Goal: Task Accomplishment & Management: Manage account settings

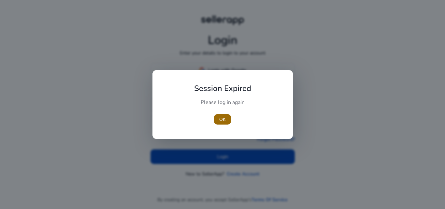
type input "**********"
click at [216, 117] on span "button" at bounding box center [222, 119] width 17 height 16
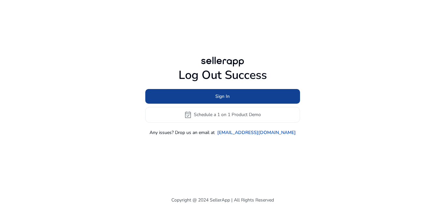
click at [213, 88] on span at bounding box center [222, 96] width 155 height 16
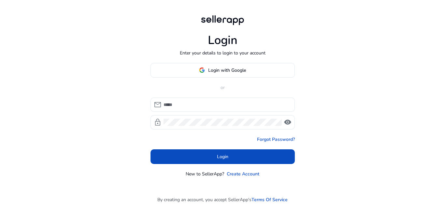
type input "**********"
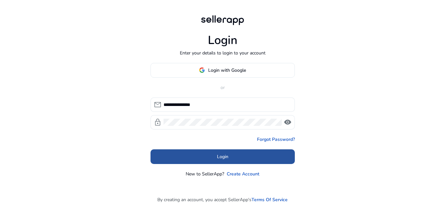
click at [194, 152] on span at bounding box center [223, 157] width 144 height 16
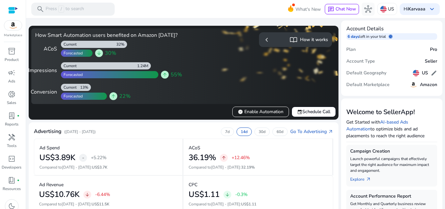
scroll to position [183, 0]
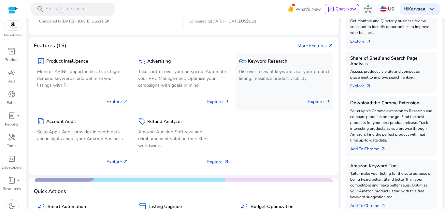
click at [259, 80] on p "Discover relevant keywords for your product listing, maximize product visibility" at bounding box center [284, 75] width 91 height 14
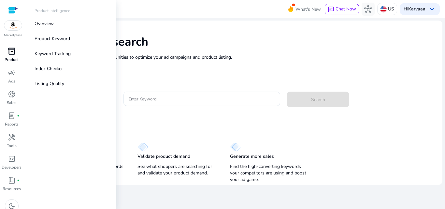
click at [11, 50] on span "inventory_2" at bounding box center [12, 51] width 8 height 8
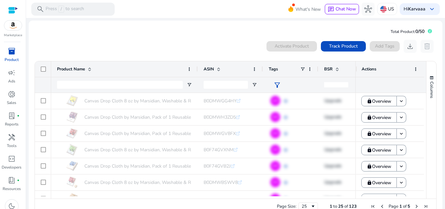
scroll to position [14, 0]
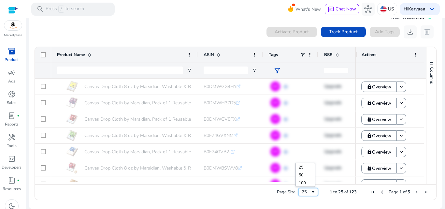
click at [302, 192] on div "25" at bounding box center [306, 192] width 9 height 6
drag, startPoint x: 424, startPoint y: 80, endPoint x: 427, endPoint y: 95, distance: 15.0
click at [427, 95] on div "Columns" at bounding box center [432, 115] width 10 height 137
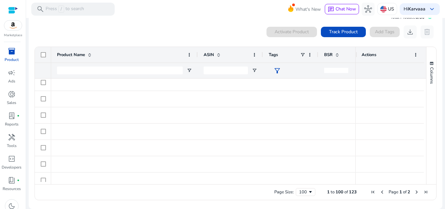
scroll to position [1526, 0]
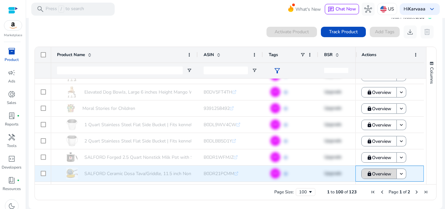
click at [373, 173] on span "Overview" at bounding box center [381, 173] width 19 height 13
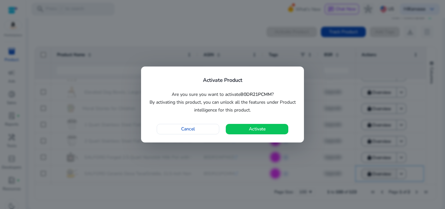
scroll to position [0, 0]
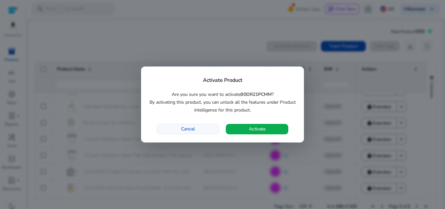
click at [192, 128] on span "Cancel" at bounding box center [188, 128] width 14 height 7
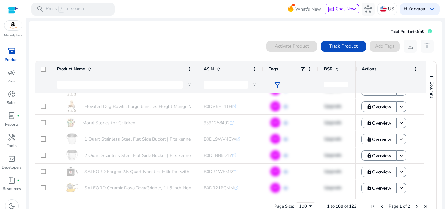
click at [10, 57] on p "Product" at bounding box center [12, 60] width 14 height 6
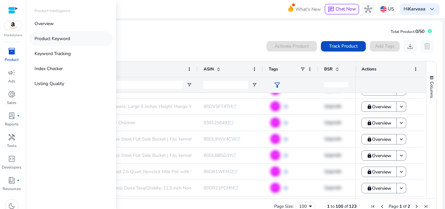
click at [52, 38] on p "Product Keyword" at bounding box center [53, 38] width 36 height 7
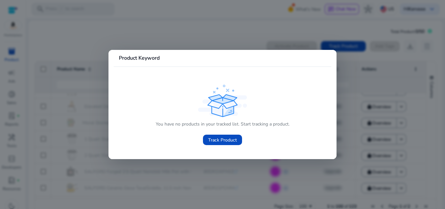
click at [95, 39] on div at bounding box center [222, 104] width 445 height 209
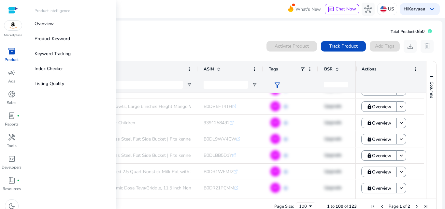
click at [12, 49] on span "inventory_2" at bounding box center [12, 51] width 8 height 8
click at [47, 25] on p "Overview" at bounding box center [44, 23] width 19 height 7
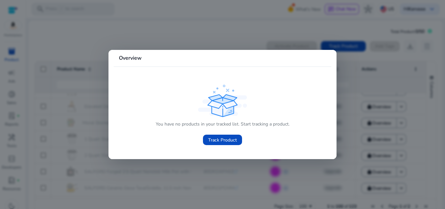
click at [47, 25] on div at bounding box center [222, 104] width 445 height 209
click at [47, 25] on mat-card "Total Product: 0/50 0 products selected Activate Product Track Product Add Tags…" at bounding box center [236, 122] width 414 height 203
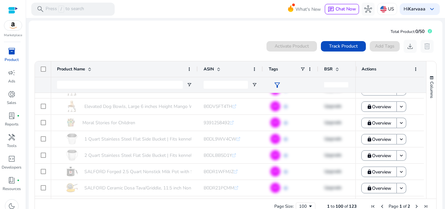
click at [18, 29] on img at bounding box center [13, 26] width 18 height 10
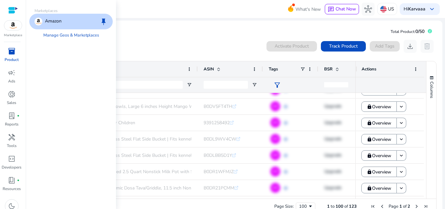
click at [7, 14] on div "Marketplace" at bounding box center [13, 19] width 26 height 38
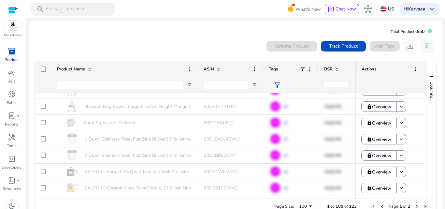
click at [10, 12] on div at bounding box center [13, 10] width 10 height 7
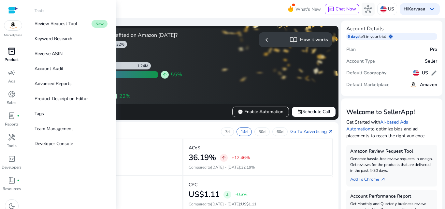
click at [8, 54] on span "inventory_2" at bounding box center [12, 51] width 8 height 8
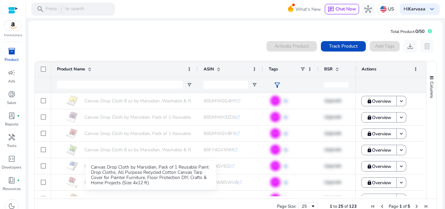
click at [129, 179] on div "Canvas Drop Cloth by Marsidian, Pack of 1 Reusable Paint Drop Cloths, All Purpo…" at bounding box center [151, 175] width 130 height 29
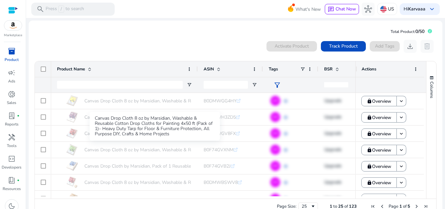
click at [161, 127] on div "Canvas Drop Cloth 8 oz by Marsidian, Washable & Reusable Cotton Drop Cloths for…" at bounding box center [155, 126] width 130 height 29
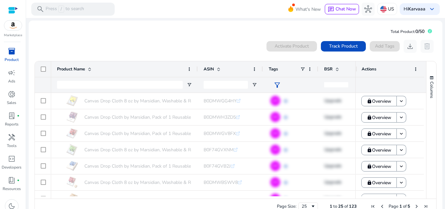
scroll to position [304, 0]
